Goal: Information Seeking & Learning: Learn about a topic

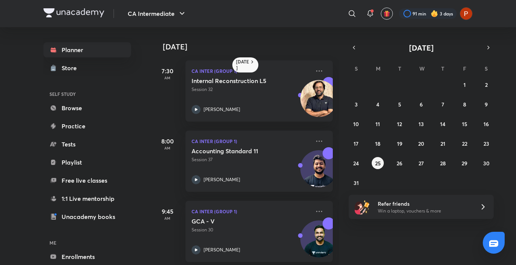
click at [361, 8] on div "​ 91 min 3 days" at bounding box center [347, 14] width 252 height 18
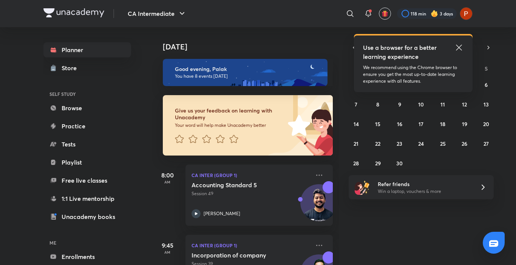
click at [456, 47] on icon at bounding box center [458, 47] width 9 height 9
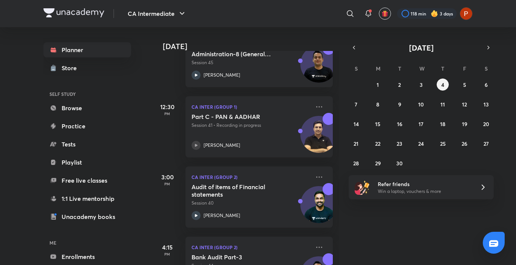
scroll to position [287, 0]
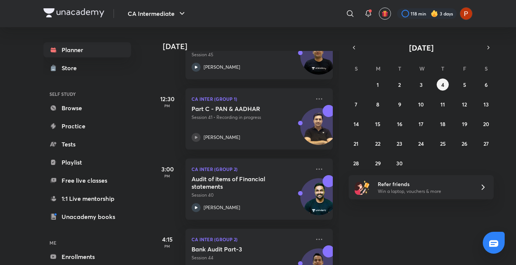
click at [248, 128] on div "Part C - PAN & [PERSON_NAME] Session 41 • Recording in progress [PERSON_NAME]" at bounding box center [250, 123] width 119 height 37
click at [197, 137] on icon at bounding box center [196, 137] width 3 height 3
click at [228, 119] on p "Session 41 • Recording in progress" at bounding box center [250, 117] width 119 height 7
click at [267, 131] on div "Part C - PAN & [PERSON_NAME] Session 41 • Recording in progress [PERSON_NAME]" at bounding box center [250, 123] width 119 height 37
click at [197, 131] on div "Part C - PAN & [PERSON_NAME] Session 41 • Recording in progress [PERSON_NAME]" at bounding box center [250, 123] width 119 height 37
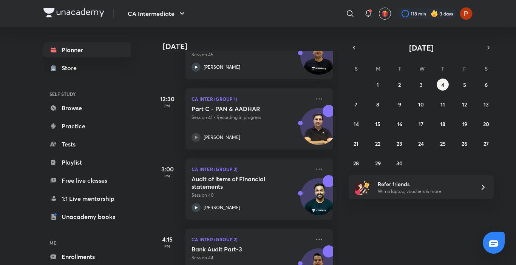
click at [197, 131] on div "Part C - PAN & [PERSON_NAME] Session 41 • Recording in progress [PERSON_NAME]" at bounding box center [250, 123] width 119 height 37
click at [235, 117] on p "Session 41 • Recording in progress" at bounding box center [250, 117] width 119 height 7
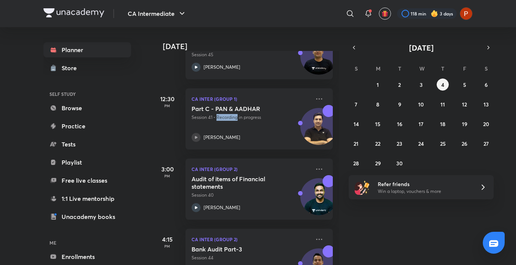
click at [235, 117] on p "Session 41 • Recording in progress" at bounding box center [250, 117] width 119 height 7
click at [247, 138] on div "[PERSON_NAME]" at bounding box center [250, 137] width 119 height 9
click at [367, 15] on icon at bounding box center [368, 13] width 9 height 9
click at [367, 15] on icon at bounding box center [368, 13] width 5 height 5
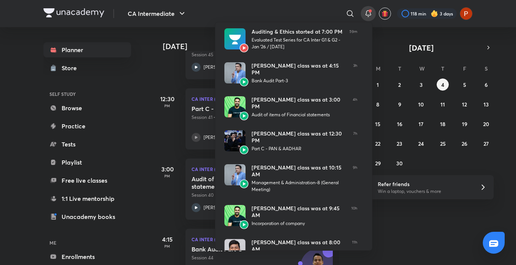
click at [384, 244] on div at bounding box center [258, 132] width 516 height 265
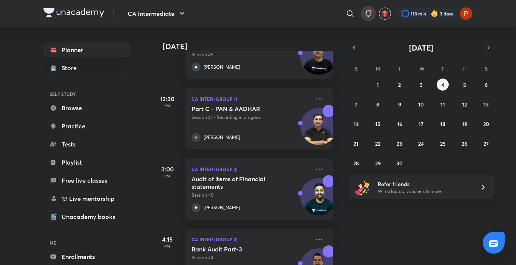
click at [370, 11] on span at bounding box center [370, 10] width 3 height 3
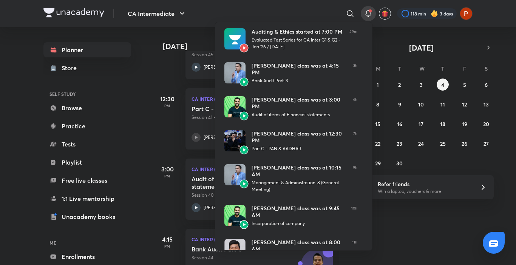
click at [155, 114] on div at bounding box center [258, 132] width 516 height 265
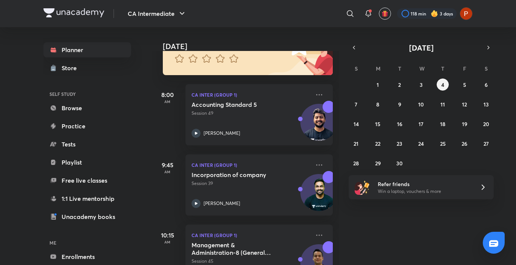
scroll to position [0, 0]
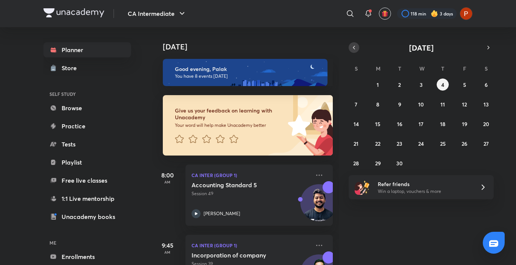
click at [353, 51] on button "button" at bounding box center [354, 47] width 11 height 11
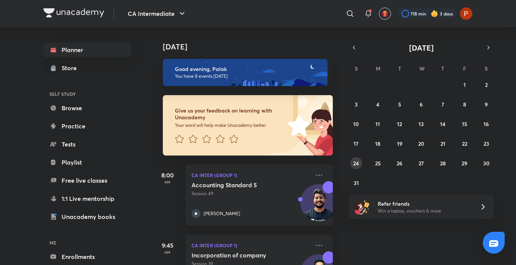
click at [357, 160] on abbr "24" at bounding box center [356, 163] width 6 height 7
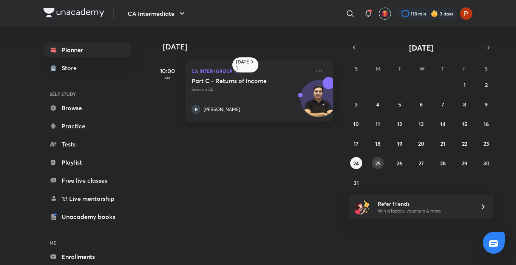
click at [380, 160] on abbr "25" at bounding box center [378, 163] width 6 height 7
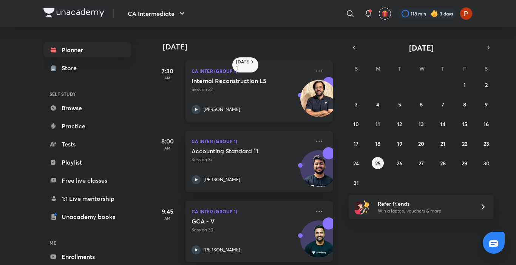
click at [276, 96] on div "Internal Reconstruction L5 Session 32 [PERSON_NAME]" at bounding box center [250, 95] width 119 height 37
click at [315, 72] on icon at bounding box center [319, 70] width 9 height 9
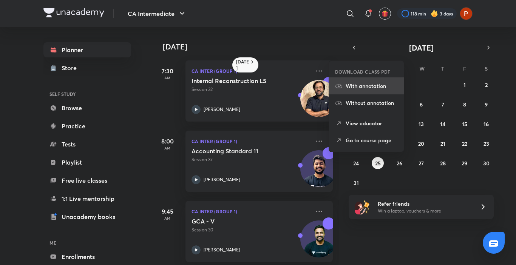
click at [363, 82] on li "With annotation" at bounding box center [366, 85] width 75 height 17
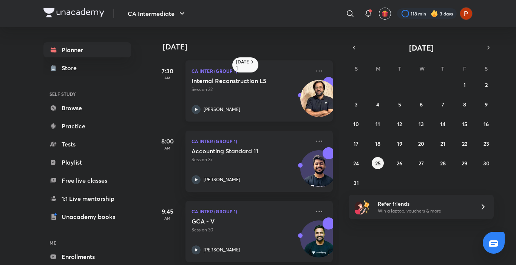
click at [281, 76] on div "CA Inter (Group 1) Internal Reconstruction L5 Session 32 [PERSON_NAME]" at bounding box center [258, 90] width 147 height 61
click at [252, 96] on div "Internal Reconstruction L5 Session 32 [PERSON_NAME]" at bounding box center [250, 95] width 119 height 37
click at [488, 41] on div "[DATE] 7:30 AM CA Inter (Group 1) Internal Reconstruction L5 Session 32 [PERSON…" at bounding box center [333, 146] width 362 height 238
click at [488, 43] on button "button" at bounding box center [488, 47] width 11 height 11
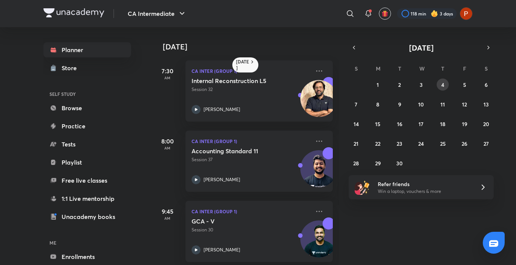
click at [439, 80] on button "4" at bounding box center [443, 85] width 12 height 12
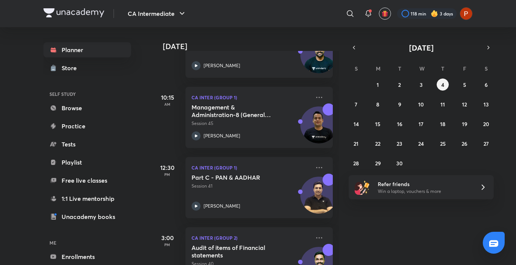
scroll to position [237, 0]
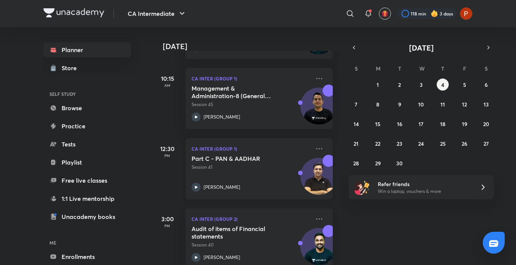
click at [216, 160] on h5 "Part C - PAN & AADHAR" at bounding box center [238, 159] width 94 height 8
